Goal: Task Accomplishment & Management: Manage account settings

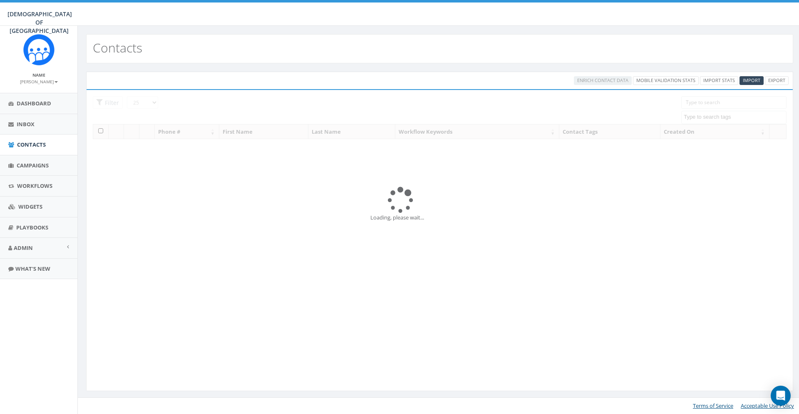
select select
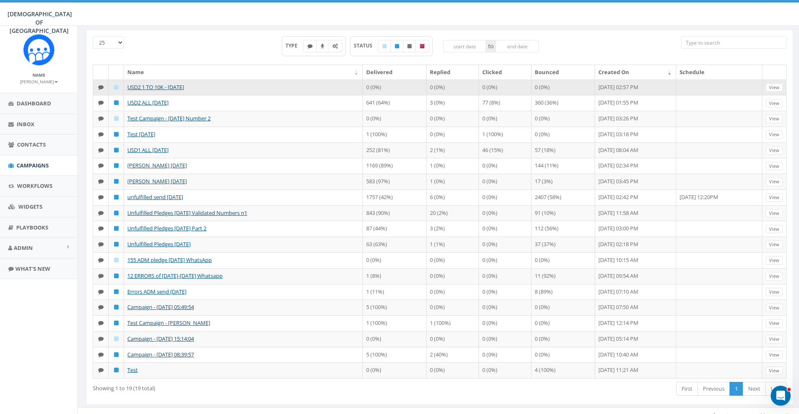
scroll to position [42, 0]
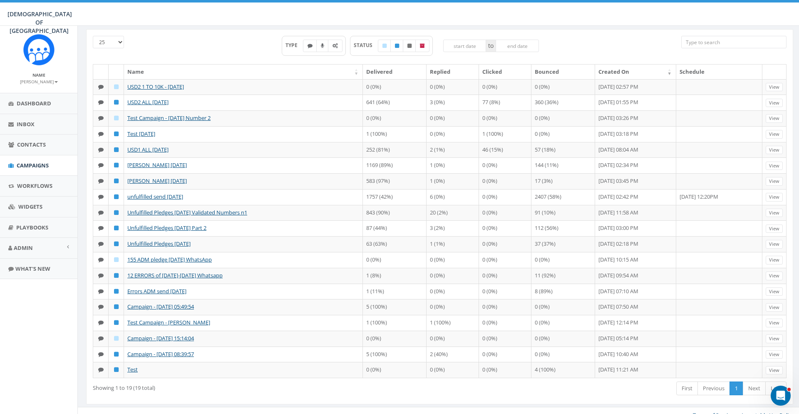
click at [230, 46] on div "TYPE STATUS to" at bounding box center [410, 50] width 530 height 28
click at [41, 142] on span "Contacts" at bounding box center [31, 144] width 29 height 7
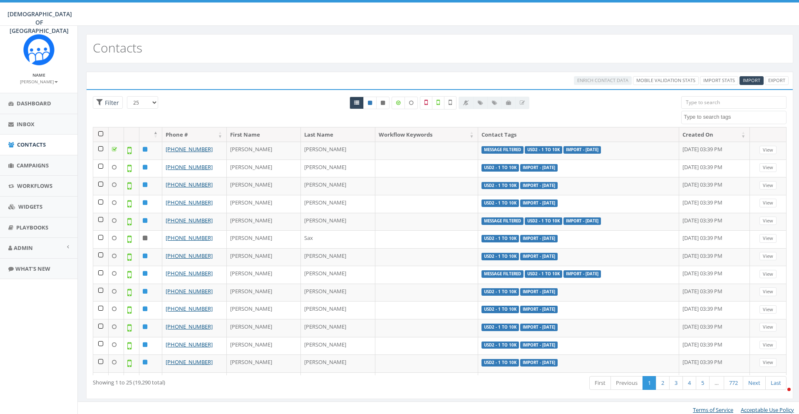
select select
click at [590, 52] on div "Contacts" at bounding box center [439, 48] width 707 height 29
click at [42, 342] on aside "Name Meir Stambler Profile Sign Out Dashboard Inbox Contacts Campaigns Workflow…" at bounding box center [38, 220] width 77 height 388
click at [756, 79] on span "Import" at bounding box center [751, 80] width 17 height 6
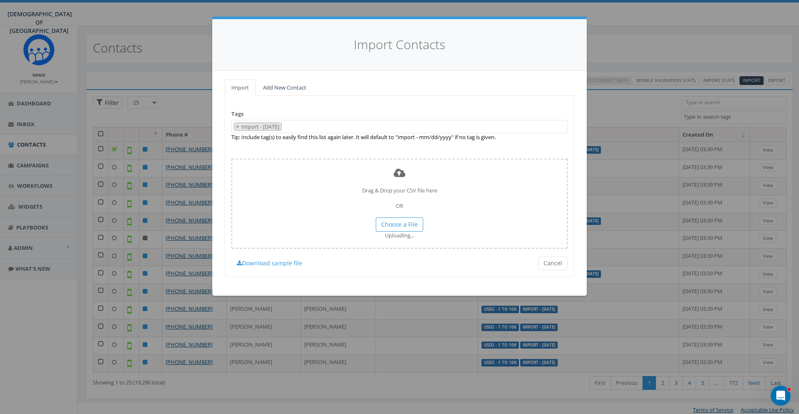
click at [553, 141] on div "Tags Import - 09/01/2025 155 ADM Pledge July 23 WhatsApp 2025 All Options Appre…" at bounding box center [400, 186] width 350 height 181
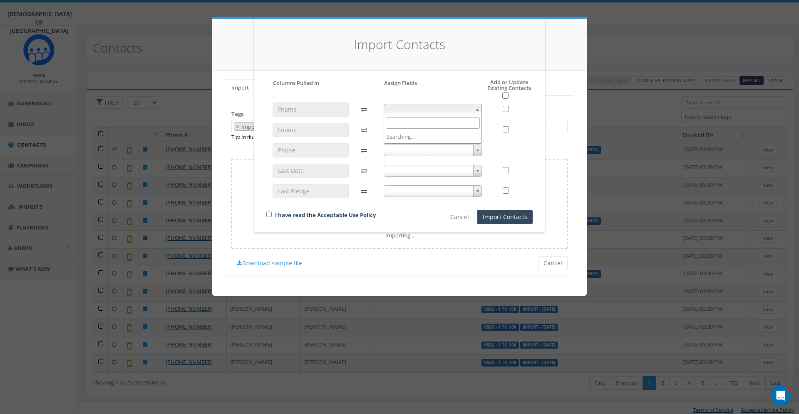
click at [465, 112] on span at bounding box center [433, 110] width 99 height 12
select select "first_name"
click at [434, 131] on span at bounding box center [433, 130] width 99 height 12
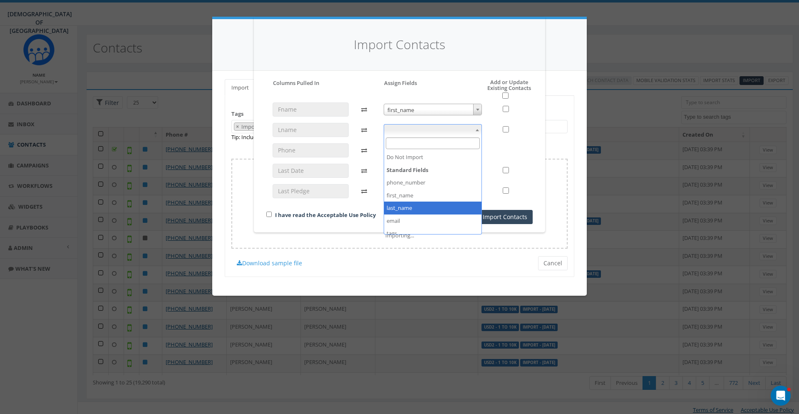
select select "last_name"
click at [432, 151] on span at bounding box center [433, 150] width 99 height 12
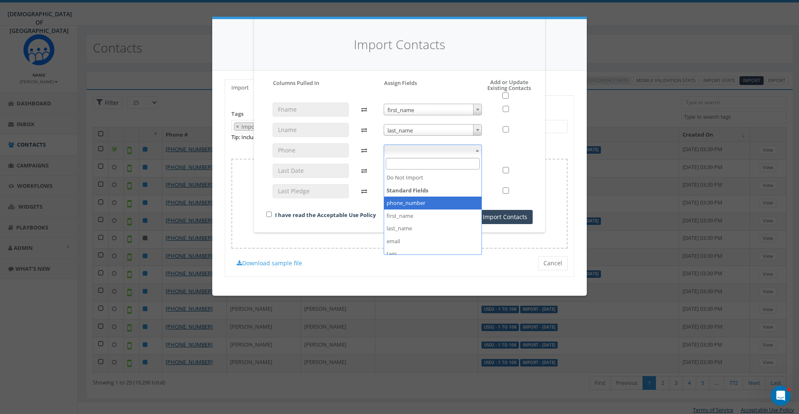
select select "phone_number"
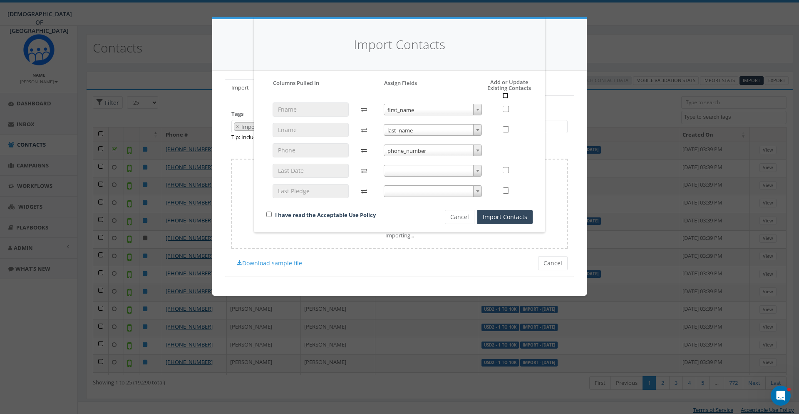
click at [506, 95] on input "checkbox" at bounding box center [505, 95] width 6 height 6
checkbox input "true"
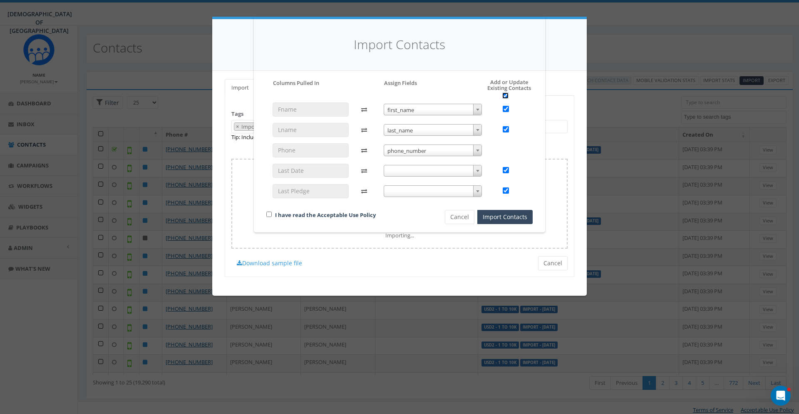
checkbox input "true"
click at [372, 217] on link "I have read the Acceptable Use Policy" at bounding box center [325, 214] width 101 height 7
click at [268, 216] on input "checkbox" at bounding box center [268, 213] width 5 height 5
checkbox input "true"
click at [462, 221] on button "Cancel" at bounding box center [460, 217] width 30 height 14
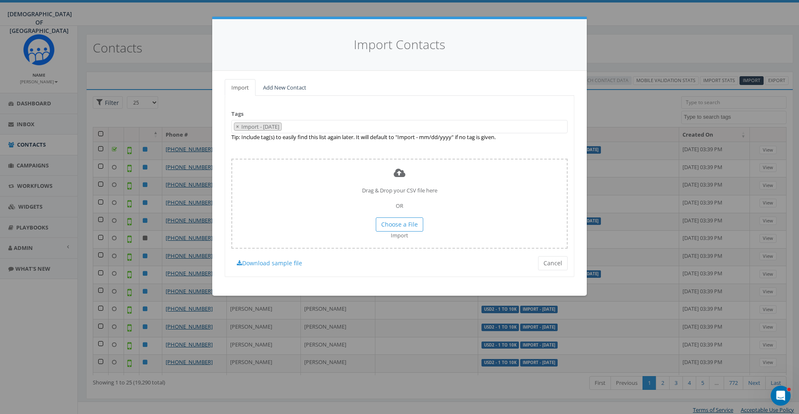
click at [337, 128] on span "× Import - 09/01/2025" at bounding box center [399, 127] width 336 height 14
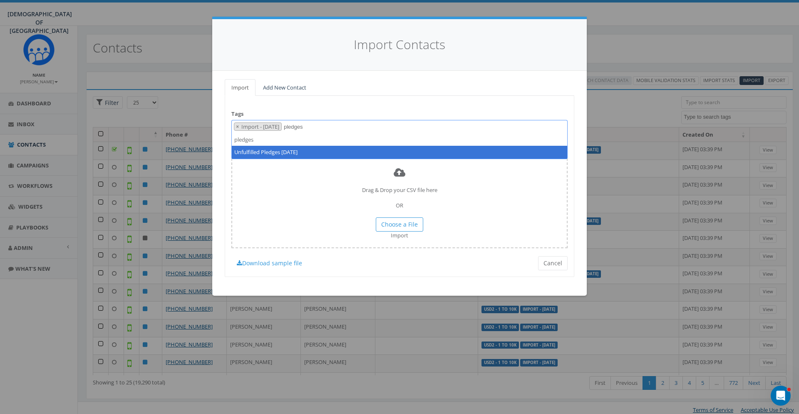
type textarea "pledges"
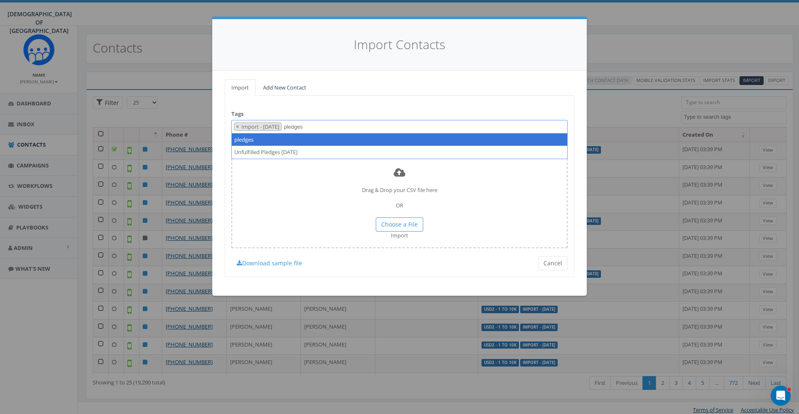
drag, startPoint x: 350, startPoint y: 126, endPoint x: 296, endPoint y: 128, distance: 54.6
click at [296, 128] on span "× Import - 09/01/2025 pledges" at bounding box center [399, 126] width 336 height 13
type textarea "Pledges NevD by [DATE]"
click at [330, 152] on div "Tags Import - 09/01/2025 155 ADM Pledge July 23 WhatsApp 2025 All Options Appre…" at bounding box center [400, 186] width 350 height 181
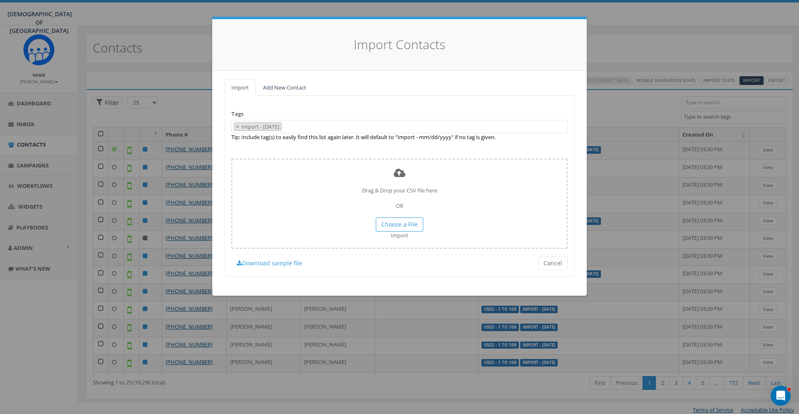
click at [325, 129] on span "× Import - 09/01/2025" at bounding box center [399, 127] width 336 height 14
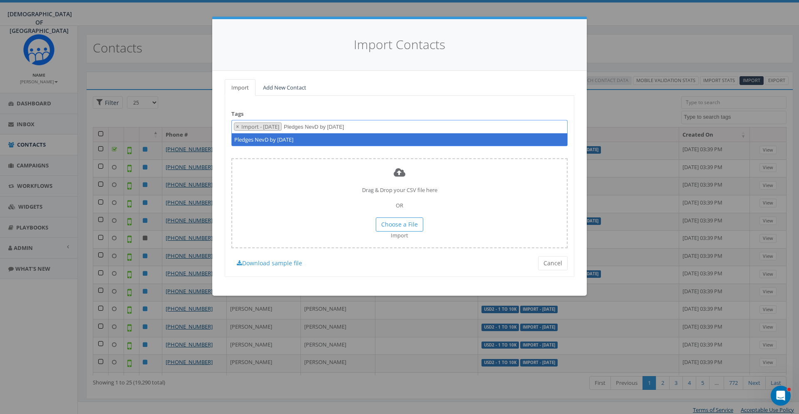
type textarea "Pledges NevD by [DATE]"
select select "Import - [DATE]"
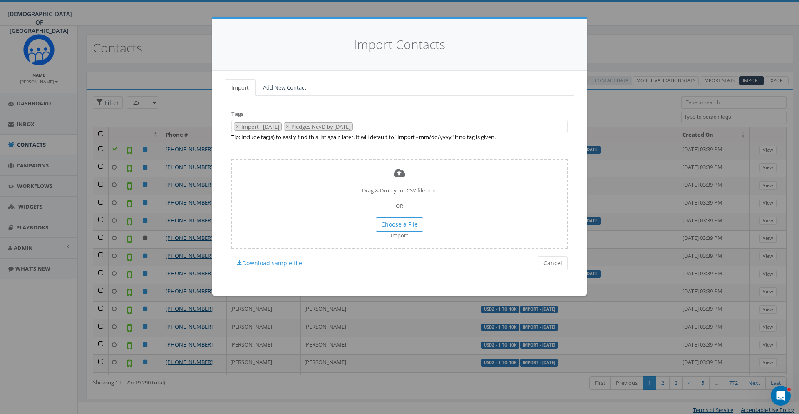
click at [327, 147] on div "Tags Import - 09/01/2025 155 ADM Pledge July 23 WhatsApp 2025 All Options Appre…" at bounding box center [400, 186] width 350 height 181
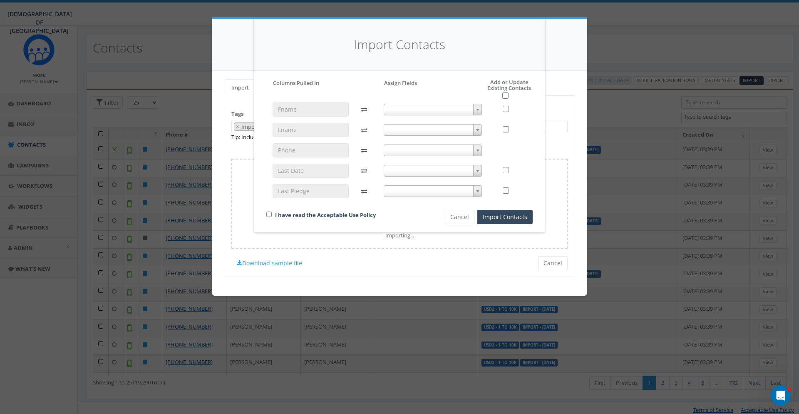
click at [432, 104] on span at bounding box center [433, 110] width 99 height 12
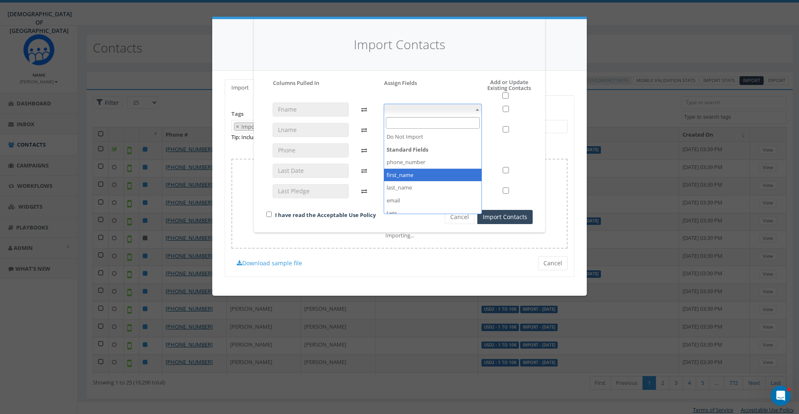
select select "first_name"
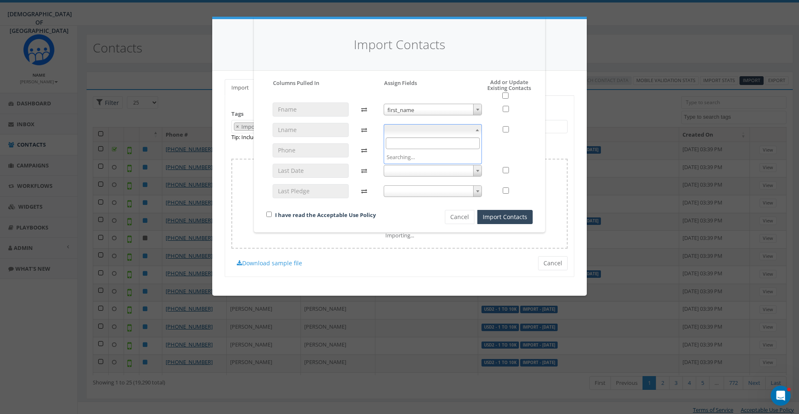
click at [429, 131] on span at bounding box center [433, 130] width 99 height 12
select select "last_name"
click at [412, 151] on span at bounding box center [433, 150] width 99 height 12
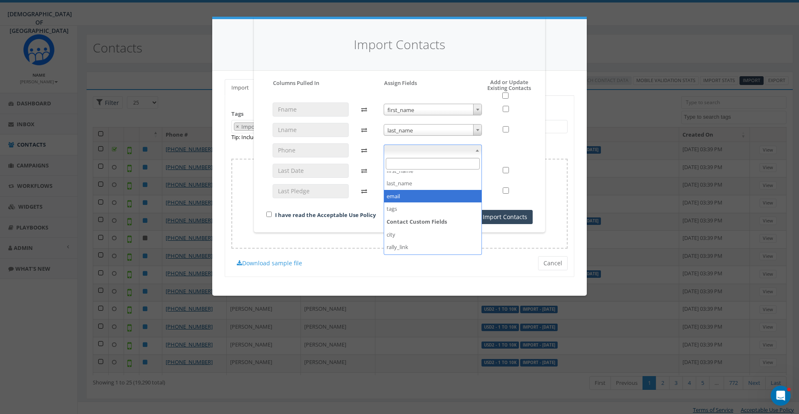
scroll to position [0, 0]
select select "phone_number"
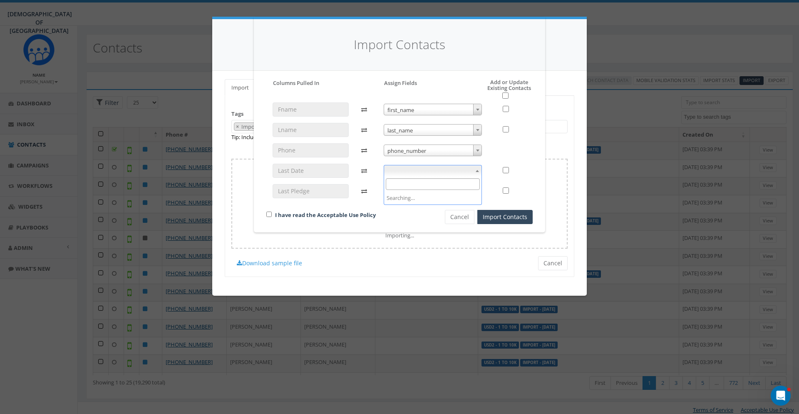
click at [414, 172] on span at bounding box center [433, 171] width 99 height 12
click at [535, 46] on div "Import Contacts" at bounding box center [399, 45] width 291 height 52
click at [430, 174] on span at bounding box center [433, 171] width 99 height 12
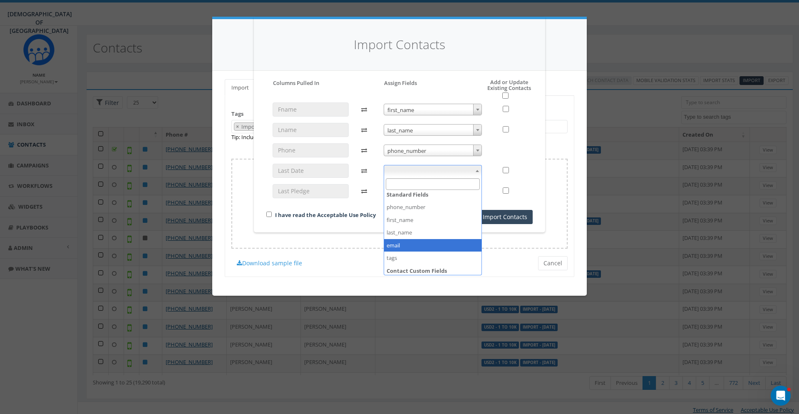
scroll to position [0, 0]
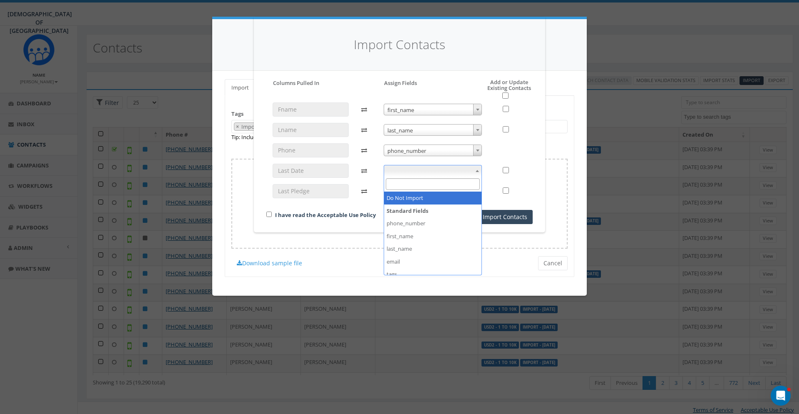
click at [369, 159] on div at bounding box center [366, 153] width 22 height 102
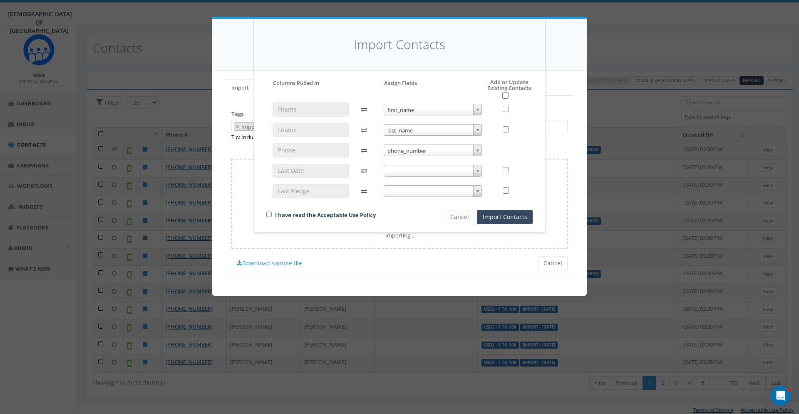
click at [403, 169] on span at bounding box center [433, 171] width 99 height 12
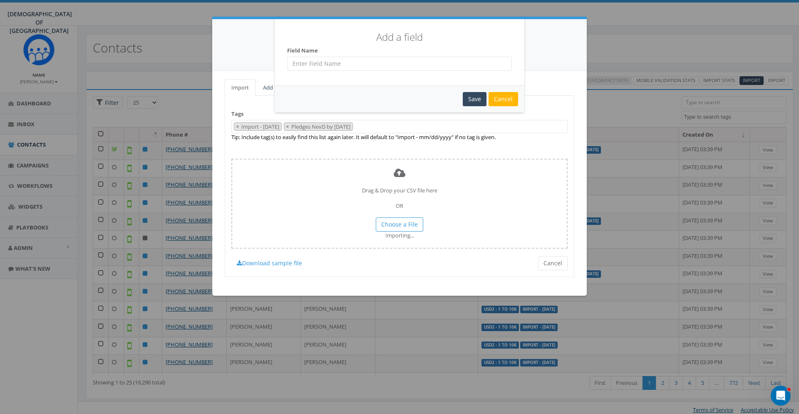
click at [368, 71] on div "Add a field Cannot Add Empty Values Or Standard Field Names As Custom Field Nam…" at bounding box center [400, 52] width 250 height 66
click at [364, 61] on input "text" at bounding box center [399, 64] width 225 height 14
type input "PledgeDate"
click at [481, 100] on div "Save" at bounding box center [475, 99] width 24 height 14
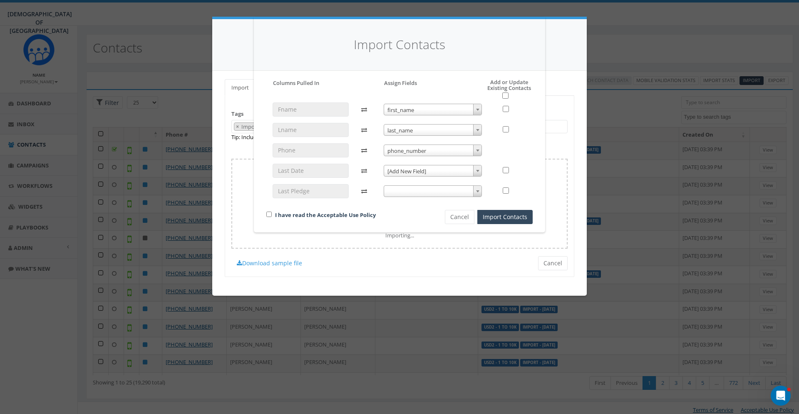
click at [428, 192] on span at bounding box center [433, 191] width 99 height 12
click at [421, 170] on span "[Add New Field]" at bounding box center [433, 171] width 98 height 12
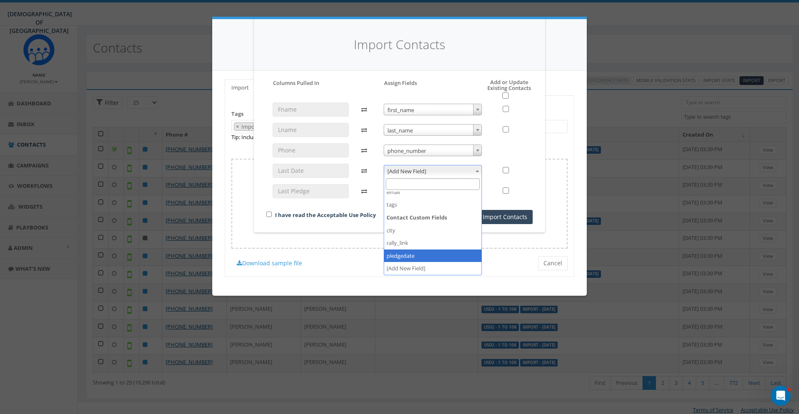
select select "pledgedate"
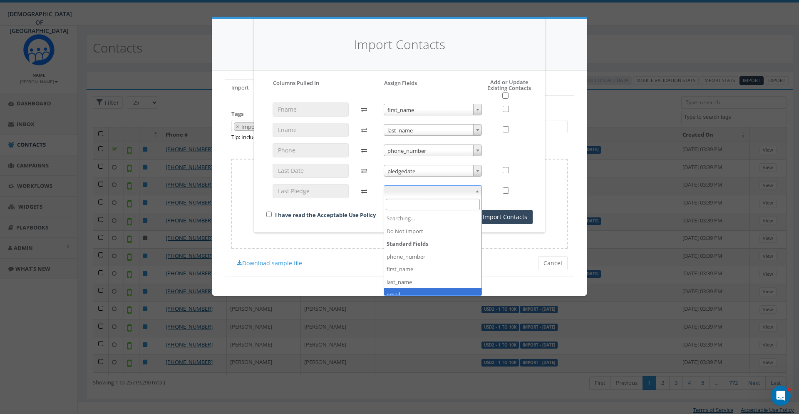
click at [424, 191] on span at bounding box center [433, 191] width 99 height 12
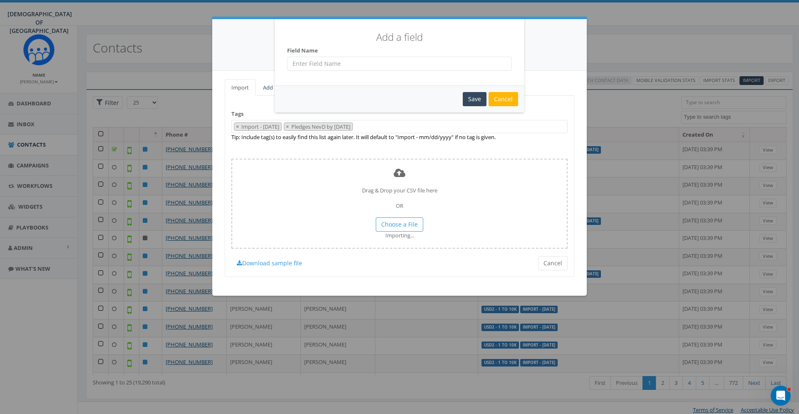
click at [335, 65] on input "text" at bounding box center [399, 64] width 225 height 14
type input "PledgeAmount"
click at [470, 97] on div "Save" at bounding box center [475, 99] width 24 height 14
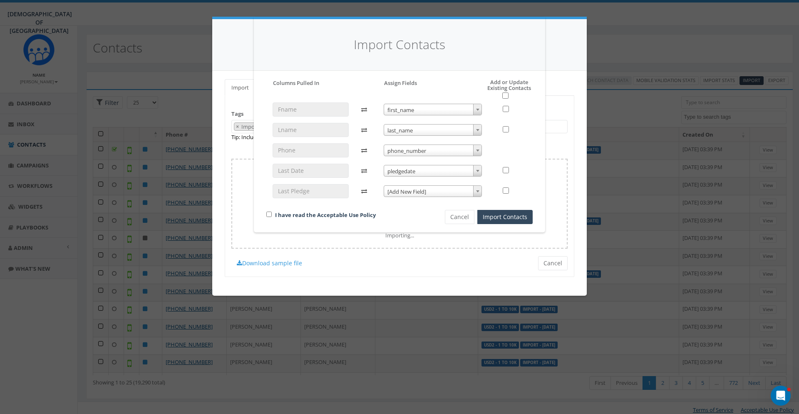
click at [429, 193] on span "[Add New Field]" at bounding box center [433, 192] width 98 height 12
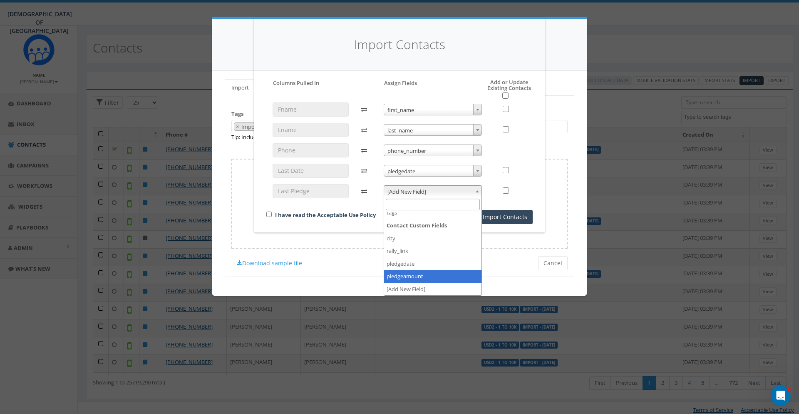
select select "pledgeamount"
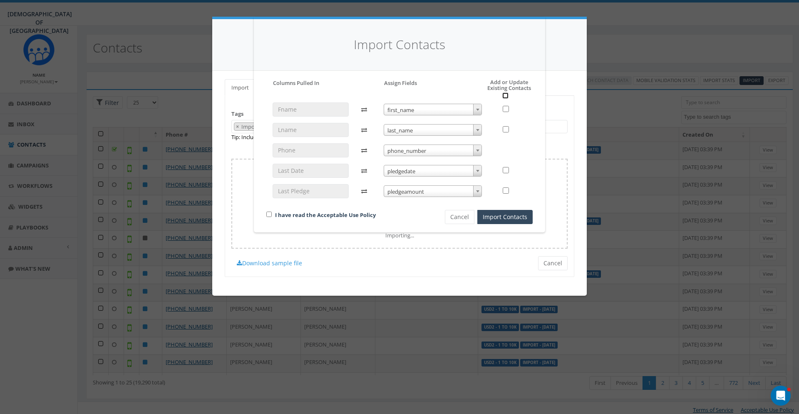
click at [507, 96] on input "checkbox" at bounding box center [505, 95] width 6 height 6
checkbox input "true"
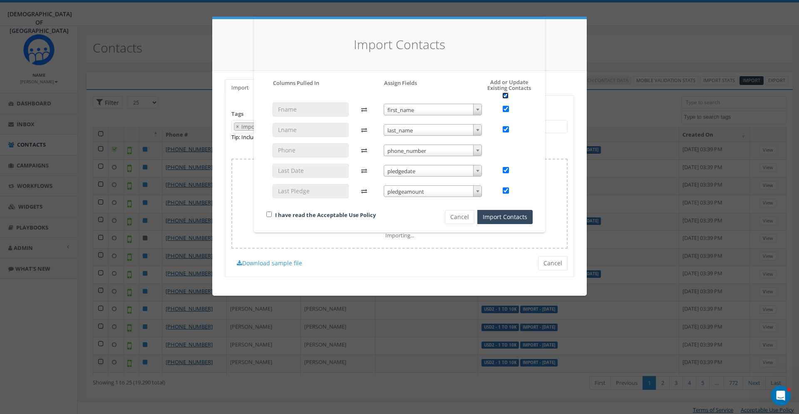
checkbox input "true"
click at [270, 213] on input "checkbox" at bounding box center [268, 213] width 5 height 5
checkbox input "true"
click at [508, 211] on button "Import Contacts" at bounding box center [504, 217] width 55 height 14
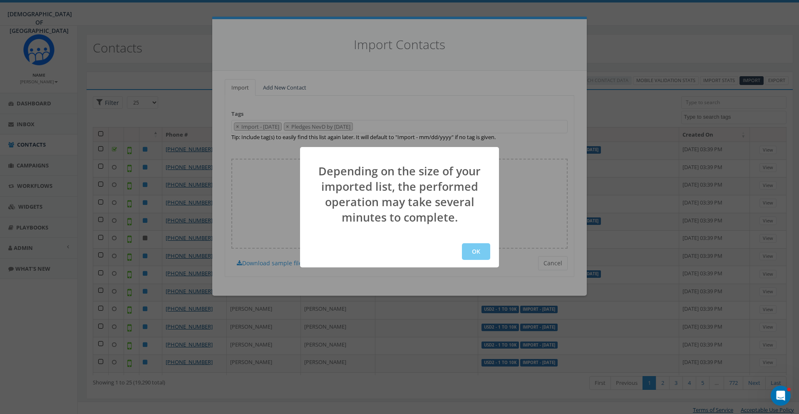
click at [475, 248] on button "OK" at bounding box center [476, 251] width 28 height 17
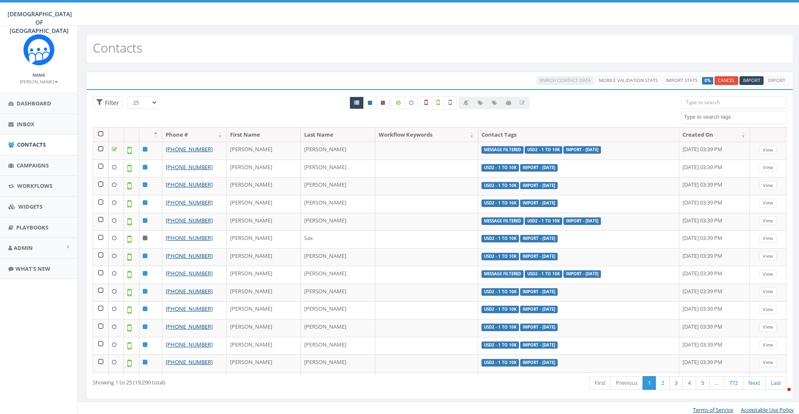
select select
click at [751, 80] on span "Import" at bounding box center [751, 80] width 17 height 6
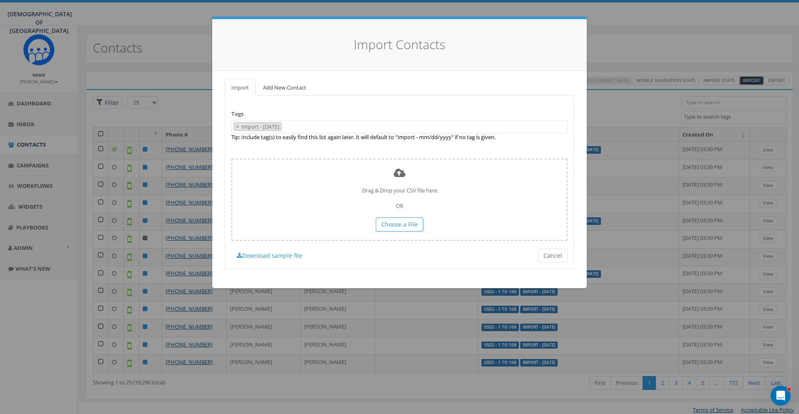
scroll to position [536, 0]
click at [310, 127] on span "× Import - [DATE]" at bounding box center [399, 127] width 336 height 14
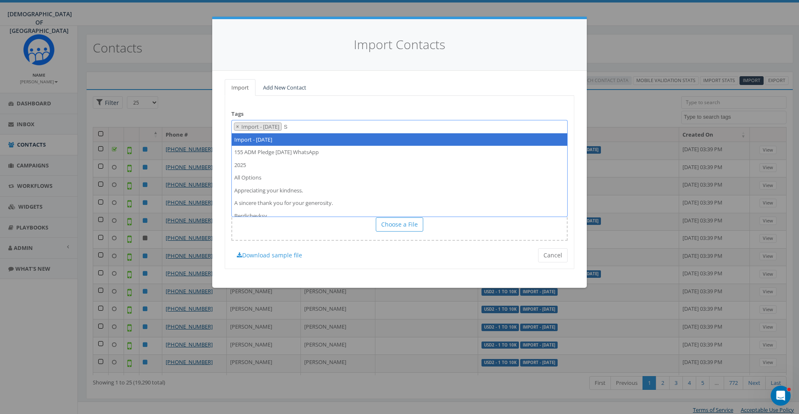
scroll to position [9, 0]
type textarea "Send NevD 1 Sep 2025"
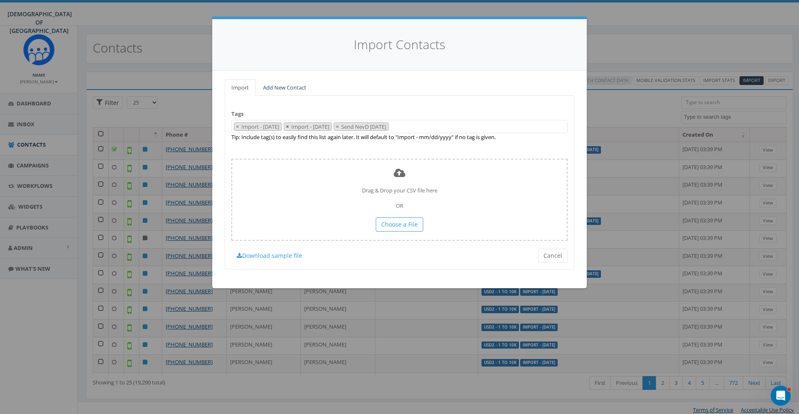
click at [289, 128] on span "×" at bounding box center [287, 126] width 3 height 7
click at [364, 110] on div "Tags Import - [DATE] 155 ADM Pledge [DATE] WhatsApp 2025 All Options Appreciati…" at bounding box center [400, 182] width 350 height 173
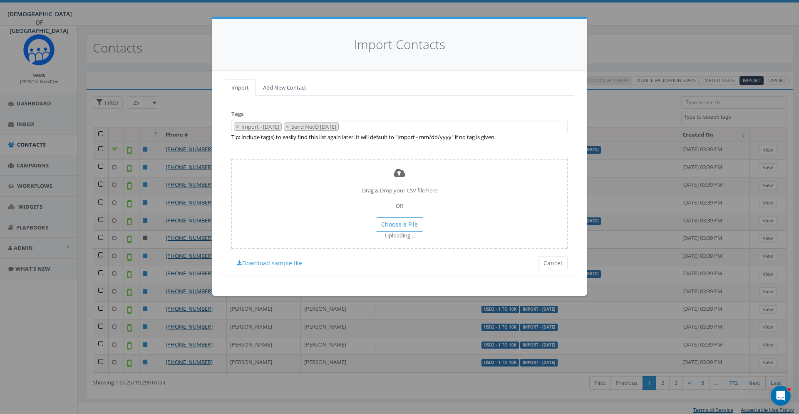
click at [545, 32] on div "Import Contacts" at bounding box center [399, 45] width 375 height 52
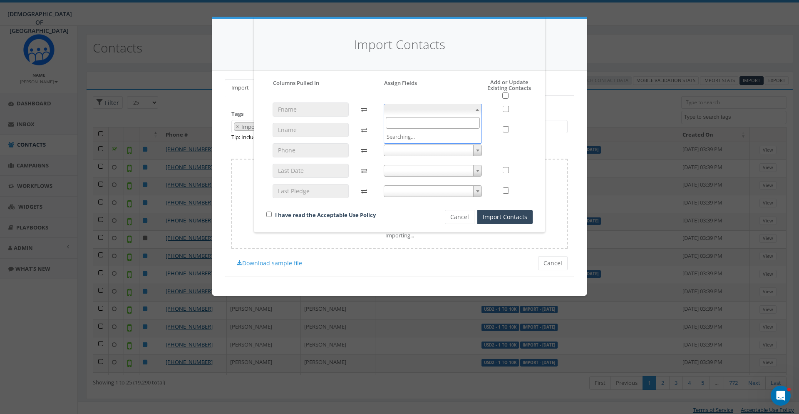
click at [450, 112] on span at bounding box center [433, 110] width 99 height 12
select select "first_name"
click at [428, 133] on span at bounding box center [433, 130] width 99 height 12
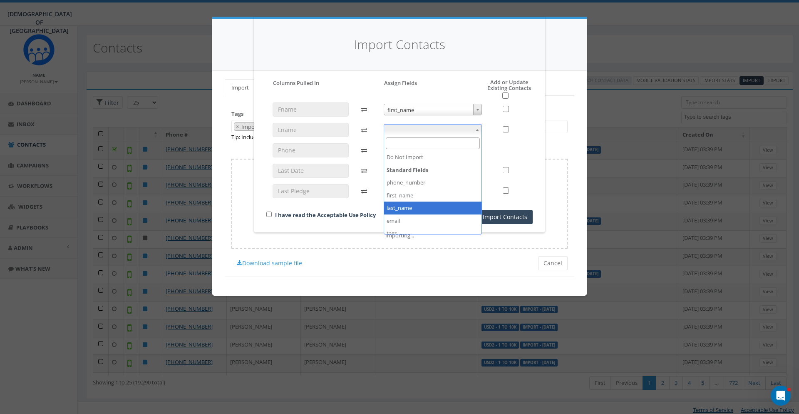
select select "last_name"
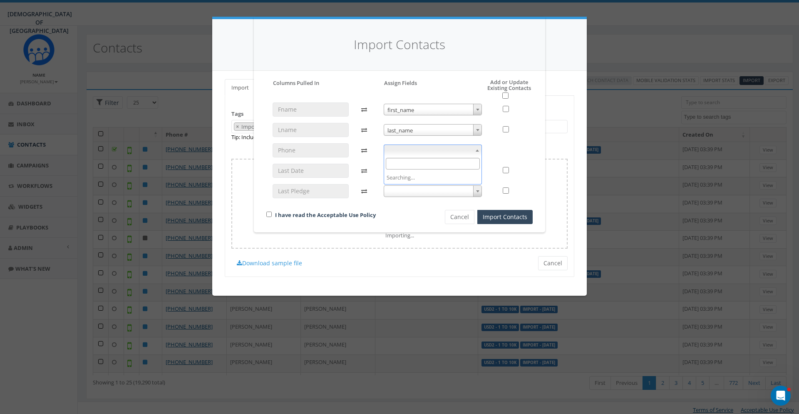
click at [409, 150] on span at bounding box center [433, 150] width 99 height 12
select select "phone_number"
click at [409, 170] on span at bounding box center [433, 171] width 99 height 12
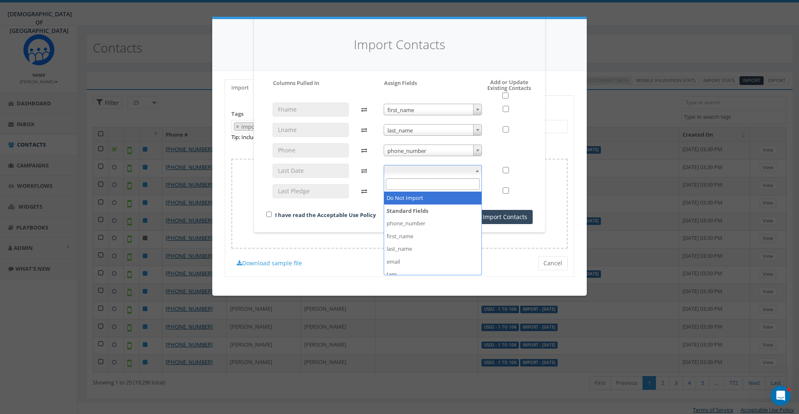
click at [374, 177] on icon at bounding box center [366, 171] width 22 height 14
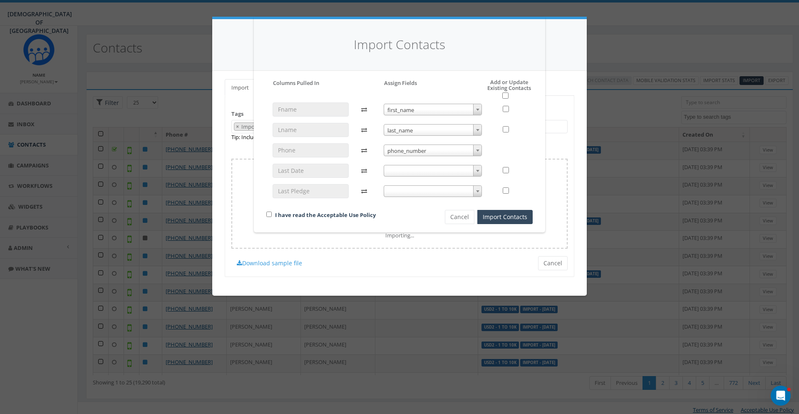
click at [394, 171] on span at bounding box center [433, 171] width 99 height 12
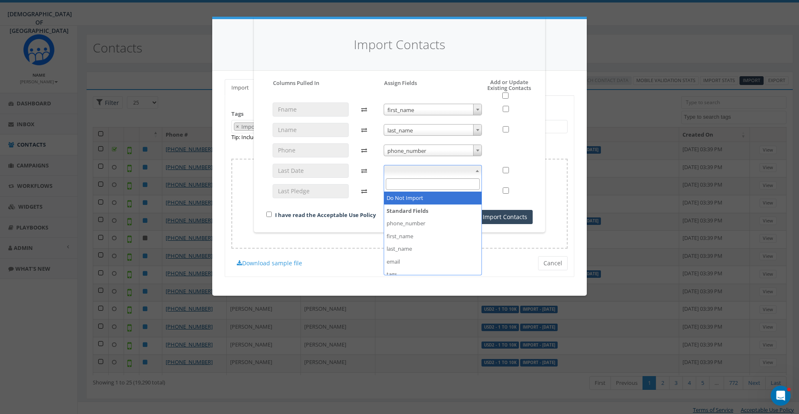
click at [394, 171] on span at bounding box center [433, 171] width 99 height 12
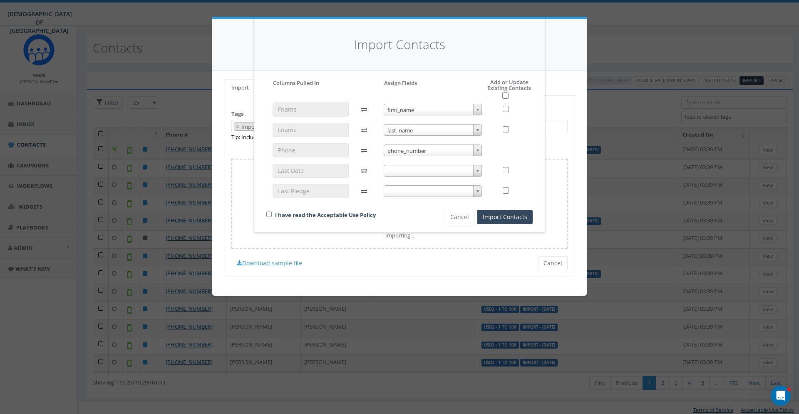
click at [533, 104] on div "Please accept policy to proceed Please map phone number field to proceed Column…" at bounding box center [399, 151] width 279 height 145
click at [453, 171] on span at bounding box center [433, 171] width 99 height 12
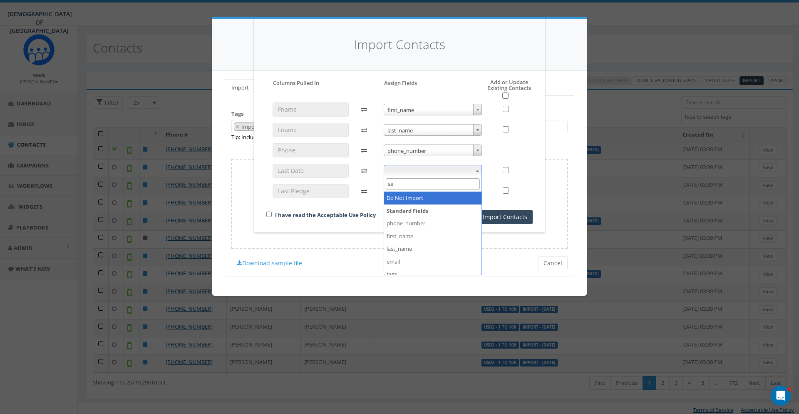
type input "s"
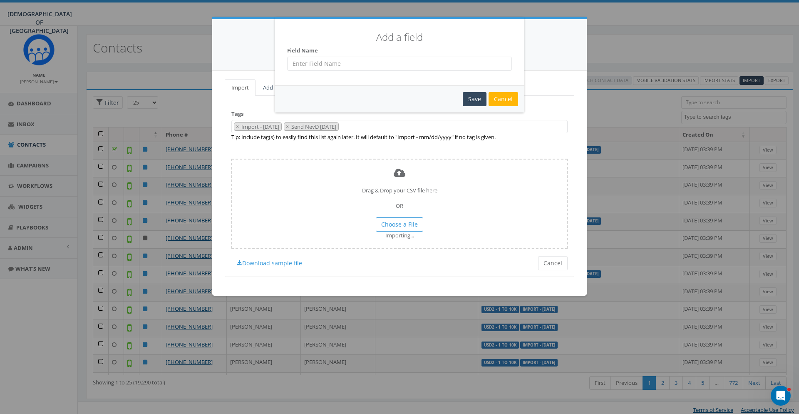
click at [378, 68] on input "text" at bounding box center [399, 64] width 225 height 14
type input "senddate"
click at [479, 99] on div "Save" at bounding box center [475, 99] width 24 height 14
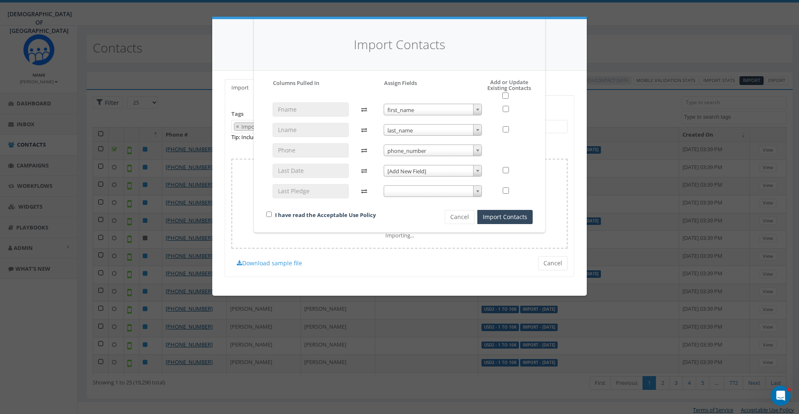
click at [435, 172] on span "[Add New Field]" at bounding box center [433, 171] width 98 height 12
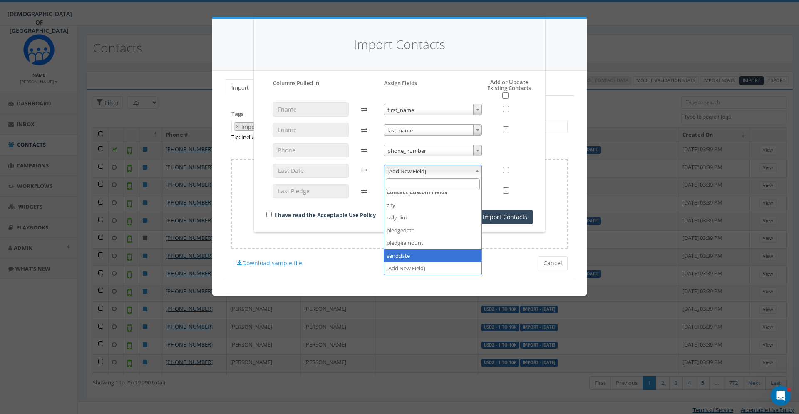
select select "senddate"
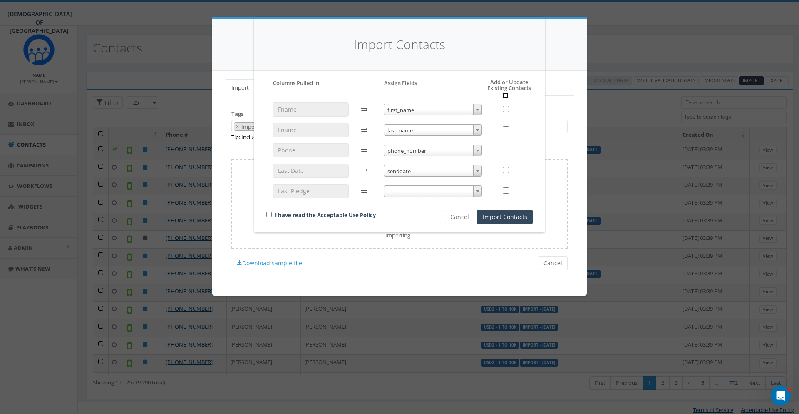
click at [505, 95] on input "checkbox" at bounding box center [505, 95] width 6 height 6
checkbox input "true"
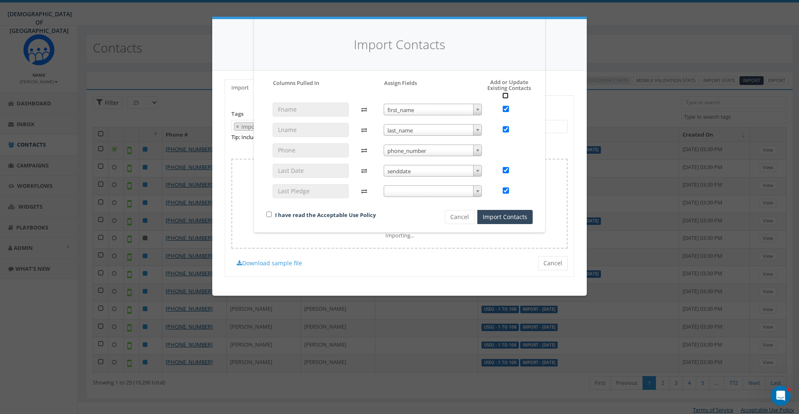
checkbox input "true"
click at [272, 211] on div "I have read the Acceptable Use Policy" at bounding box center [341, 215] width 163 height 11
click at [273, 216] on div "I have read the Acceptable Use Policy" at bounding box center [341, 215] width 163 height 11
click at [270, 215] on input "checkbox" at bounding box center [268, 213] width 5 height 5
checkbox input "true"
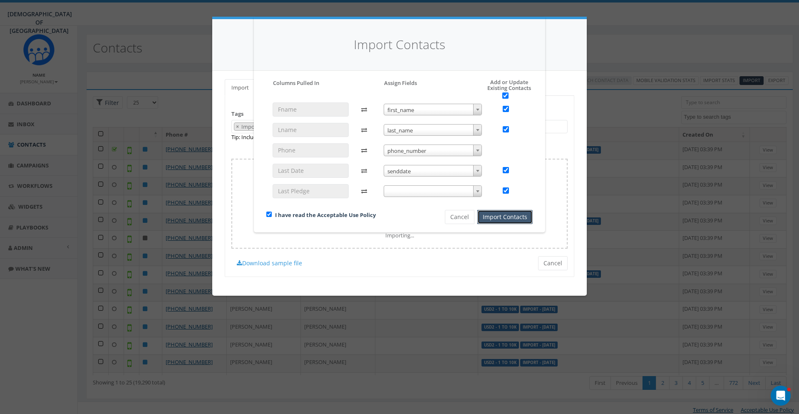
click at [519, 215] on button "Import Contacts" at bounding box center [504, 217] width 55 height 14
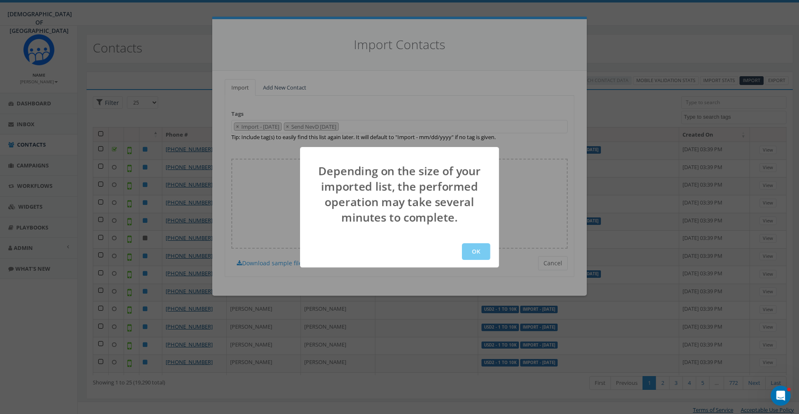
click at [478, 249] on button "OK" at bounding box center [476, 251] width 28 height 17
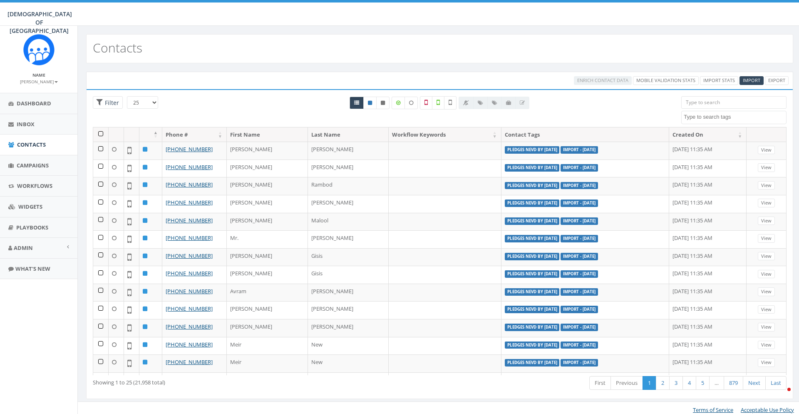
select select
click at [773, 395] on div "Open Intercom Messenger" at bounding box center [779, 393] width 27 height 27
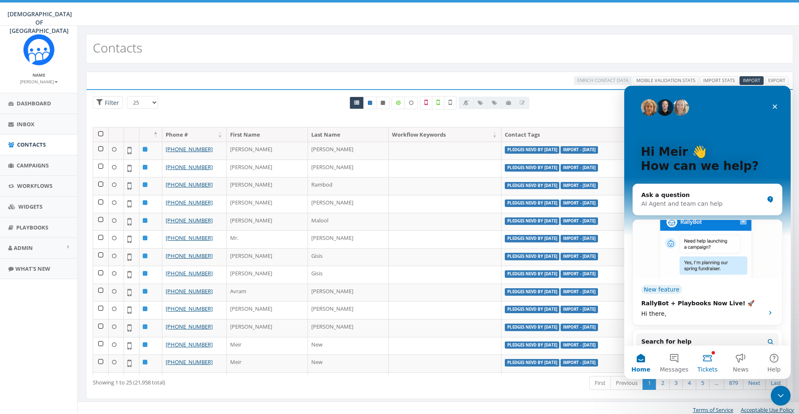
click at [706, 366] on span "Tickets" at bounding box center [707, 369] width 20 height 6
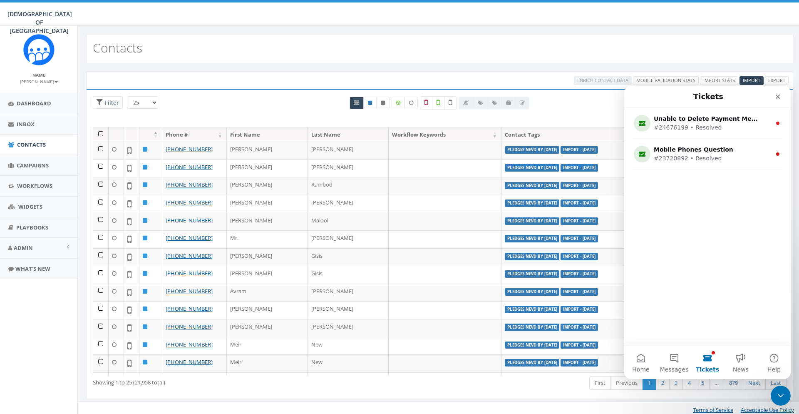
click at [584, 111] on div at bounding box center [439, 111] width 471 height 31
click at [780, 97] on icon "Close" at bounding box center [777, 96] width 7 height 7
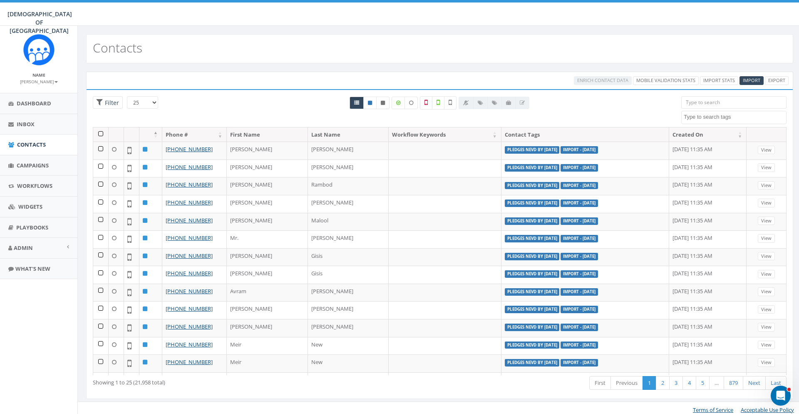
click at [712, 119] on textarea "Search" at bounding box center [735, 116] width 102 height 7
drag, startPoint x: 702, startPoint y: 121, endPoint x: 672, endPoint y: 119, distance: 30.5
click at [672, 119] on div "25 50 100 Filter 155 ADM Pledge July 23 WhatsApp 2025 All Options Appreciating …" at bounding box center [440, 111] width 706 height 31
drag, startPoint x: 697, startPoint y: 113, endPoint x: 662, endPoint y: 114, distance: 35.8
click at [662, 114] on div "25 50 100 Filter 155 ADM Pledge July 23 WhatsApp 2025 All Options Appreciating …" at bounding box center [440, 111] width 706 height 31
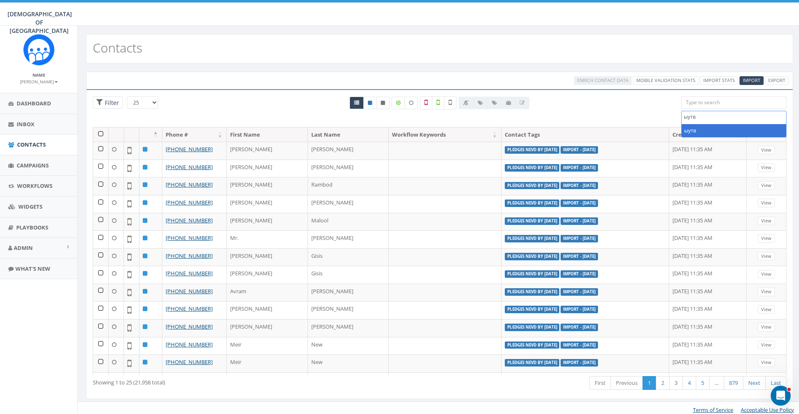
click at [692, 117] on textarea "ыутв" at bounding box center [735, 116] width 102 height 7
click at [710, 116] on textarea "ыутв" at bounding box center [735, 116] width 102 height 7
type textarea "ы"
type textarea "send"
click at [608, 97] on div at bounding box center [439, 111] width 471 height 31
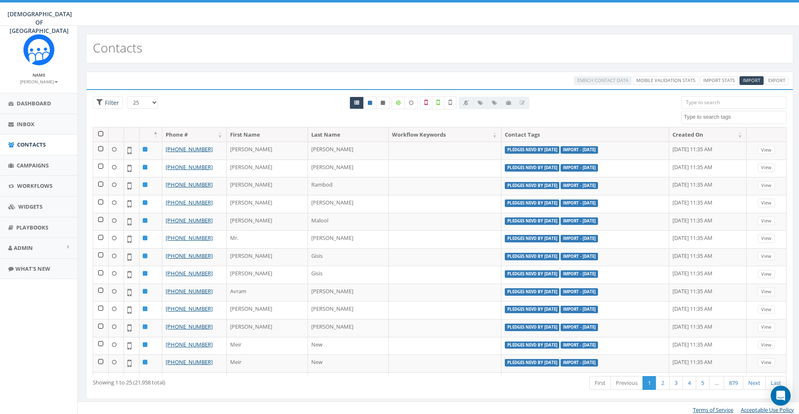
select select
click at [710, 115] on textarea "Search" at bounding box center [735, 116] width 102 height 7
type textarea "w"
drag, startPoint x: 707, startPoint y: 117, endPoint x: 657, endPoint y: 113, distance: 49.7
click at [684, 113] on textarea "w" at bounding box center [735, 116] width 102 height 7
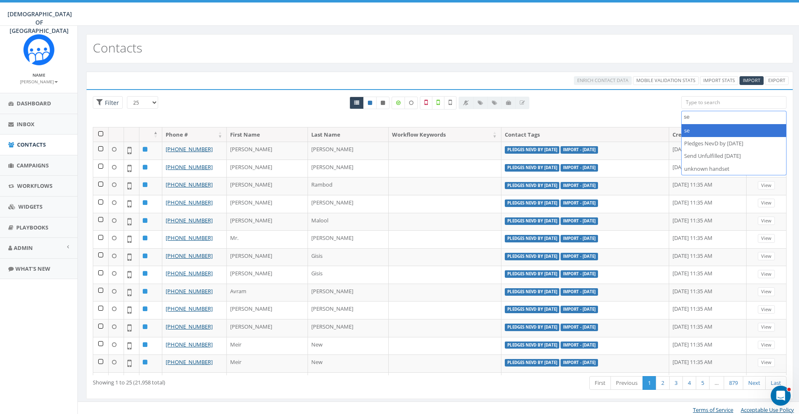
type textarea "s"
type textarea "nevd"
click at [630, 111] on div at bounding box center [439, 111] width 471 height 31
click at [751, 79] on span "Import" at bounding box center [751, 80] width 17 height 6
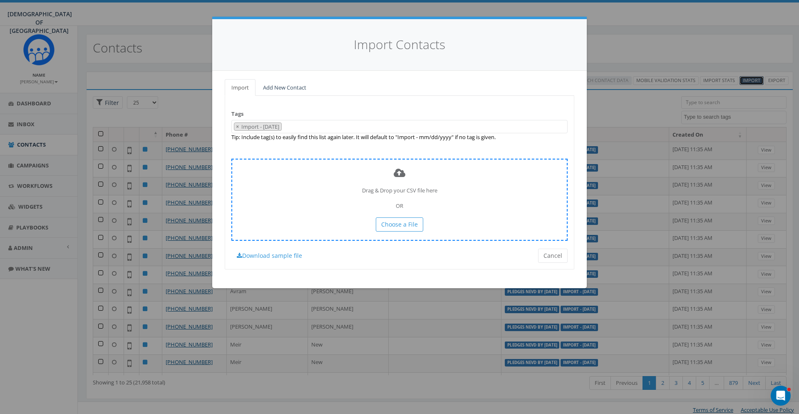
scroll to position [181, 0]
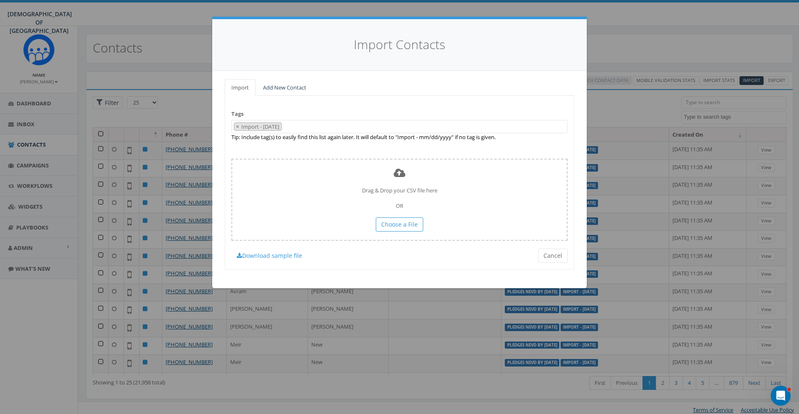
click at [345, 126] on span "× Import - [DATE]" at bounding box center [399, 127] width 336 height 14
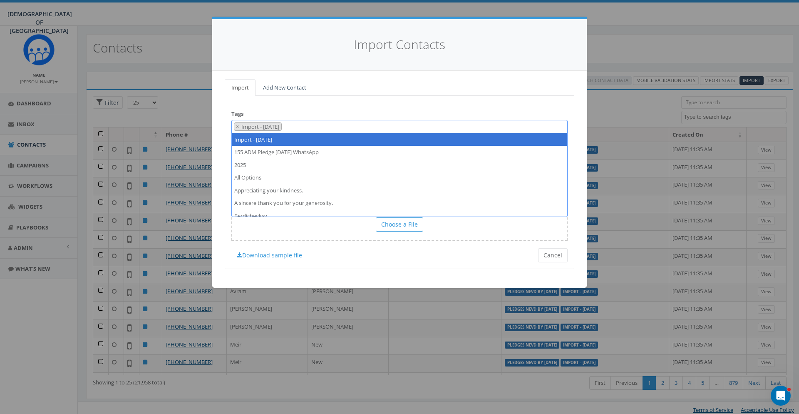
type textarea "s"
type textarea "Send NevD by [DATE]"
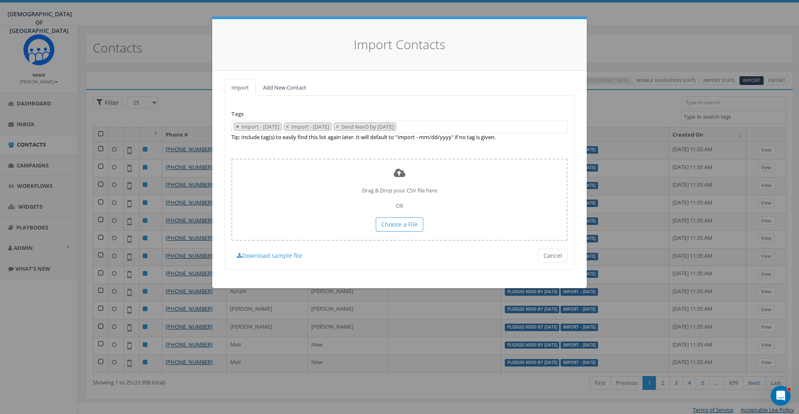
click at [238, 128] on span "×" at bounding box center [237, 126] width 3 height 7
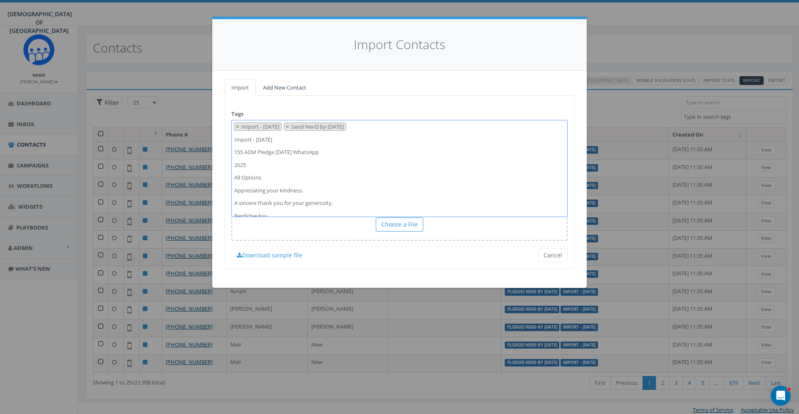
scroll to position [203, 0]
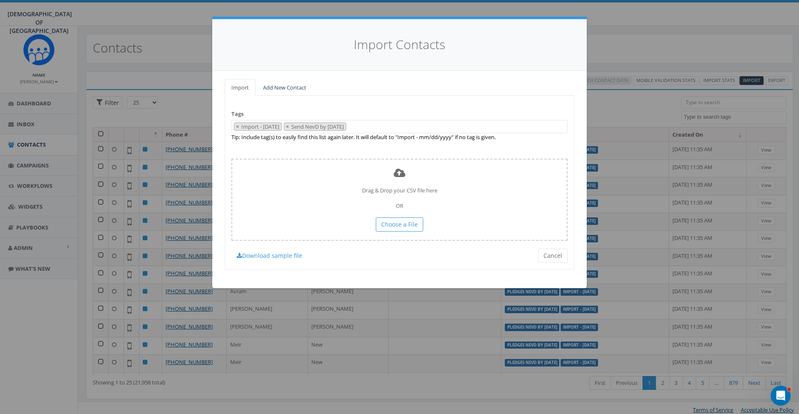
click at [388, 111] on div "Tags Import - [DATE] 155 ADM Pledge [DATE] WhatsApp 2025 All Options Appreciati…" at bounding box center [400, 182] width 350 height 173
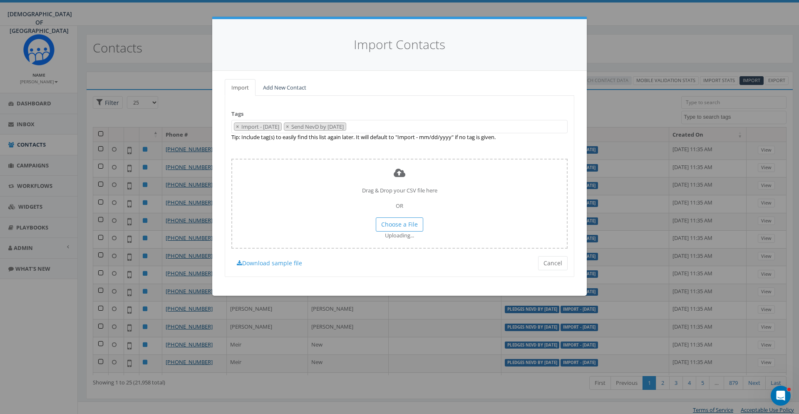
click at [536, 142] on div "Tags Import - [DATE] 155 ADM Pledge [DATE] WhatsApp 2025 All Options Appreciati…" at bounding box center [400, 186] width 350 height 181
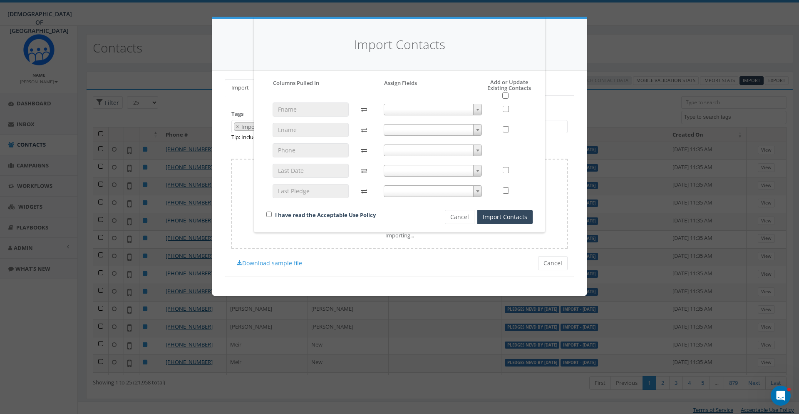
click at [461, 109] on span at bounding box center [433, 110] width 99 height 12
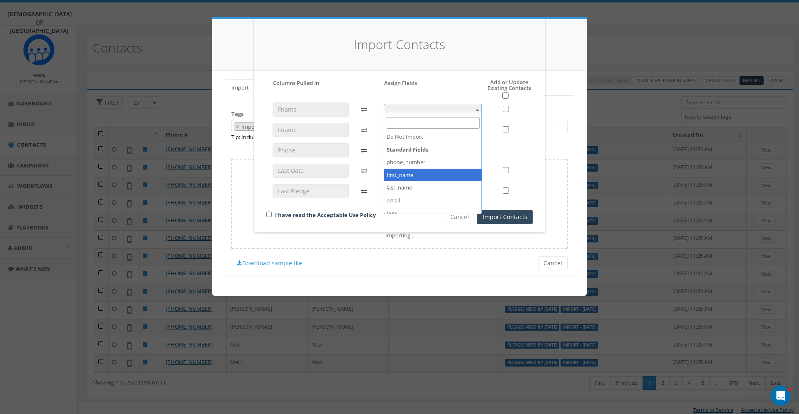
select select "first_name"
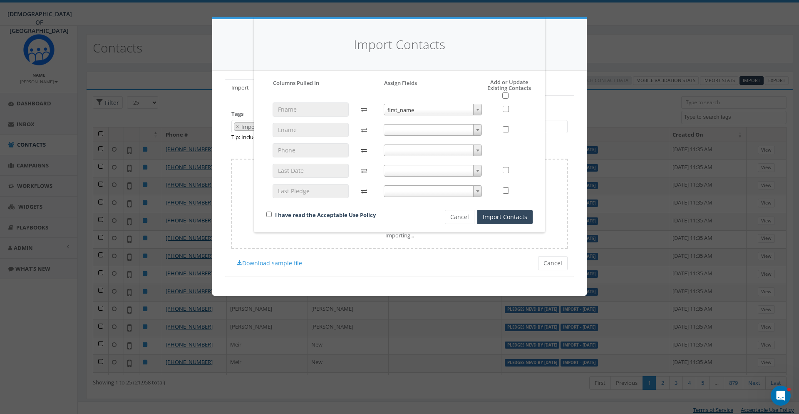
click at [422, 131] on span at bounding box center [433, 130] width 99 height 12
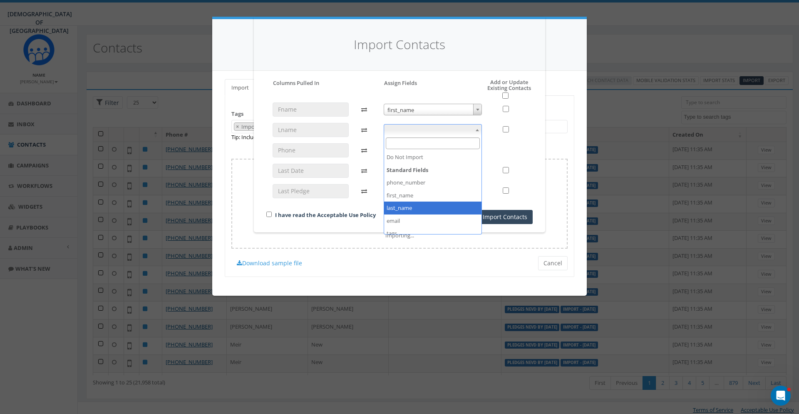
select select "last_name"
click at [422, 149] on span at bounding box center [433, 150] width 99 height 12
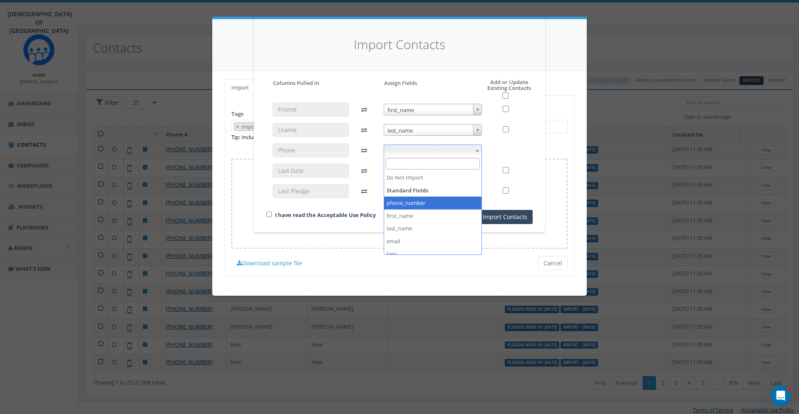
select select "phone_number"
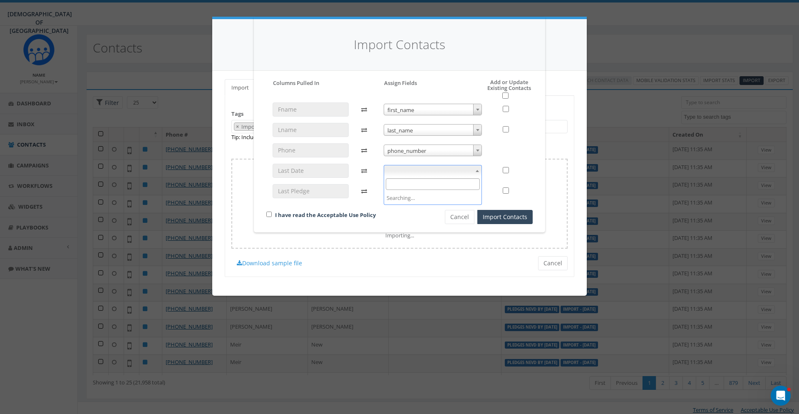
click at [419, 168] on span at bounding box center [433, 171] width 99 height 12
select select "senddate"
click at [506, 97] on input "checkbox" at bounding box center [505, 95] width 6 height 6
checkbox input "true"
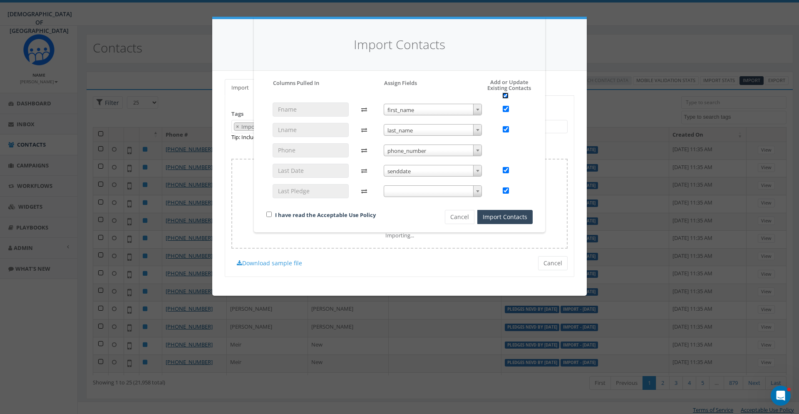
checkbox input "true"
click at [271, 214] on input "checkbox" at bounding box center [268, 213] width 5 height 5
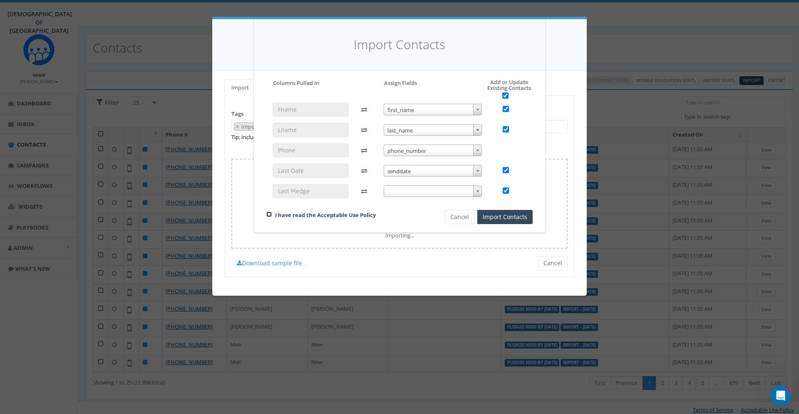
checkbox input "true"
click at [508, 223] on button "Import Contacts" at bounding box center [504, 217] width 55 height 14
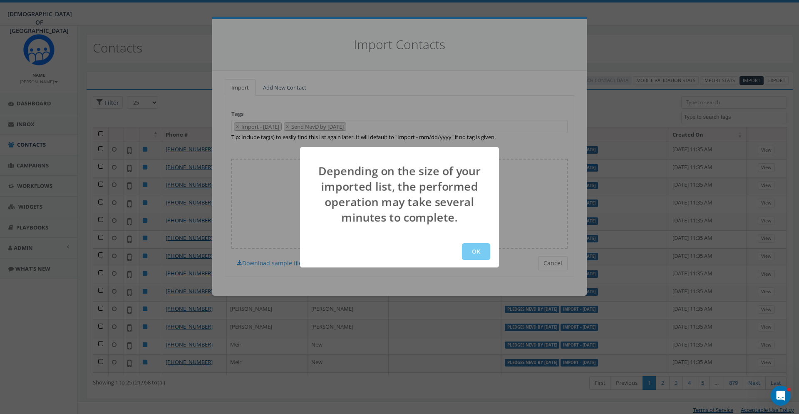
click at [473, 244] on button "OK" at bounding box center [476, 251] width 28 height 17
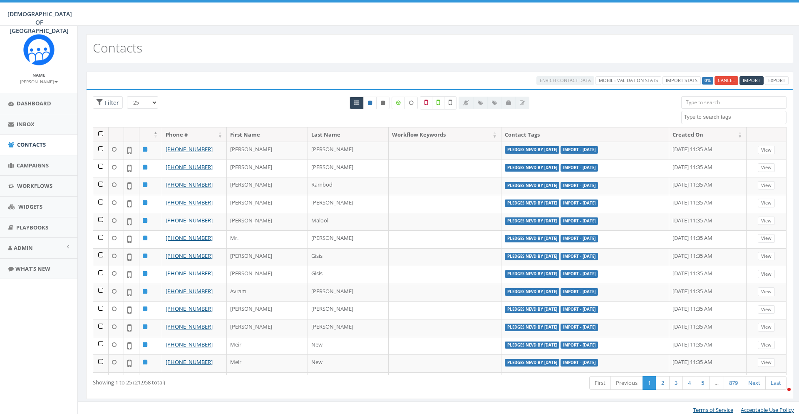
select select
